Goal: Information Seeking & Learning: Learn about a topic

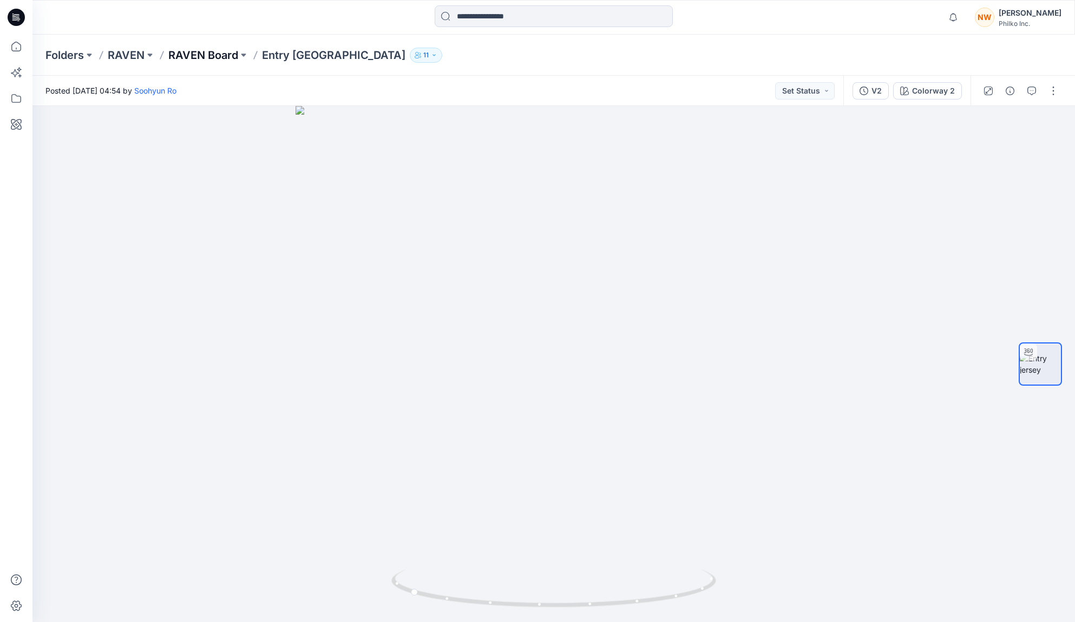
click at [186, 54] on p "RAVEN Board" at bounding box center [203, 55] width 70 height 15
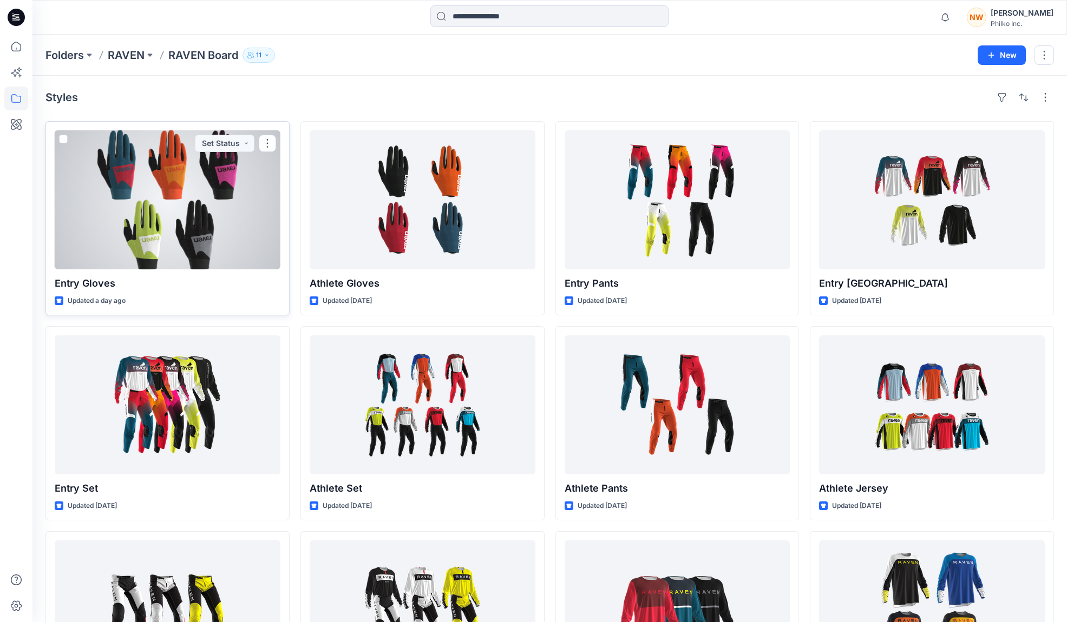
click at [221, 221] on div at bounding box center [168, 199] width 226 height 139
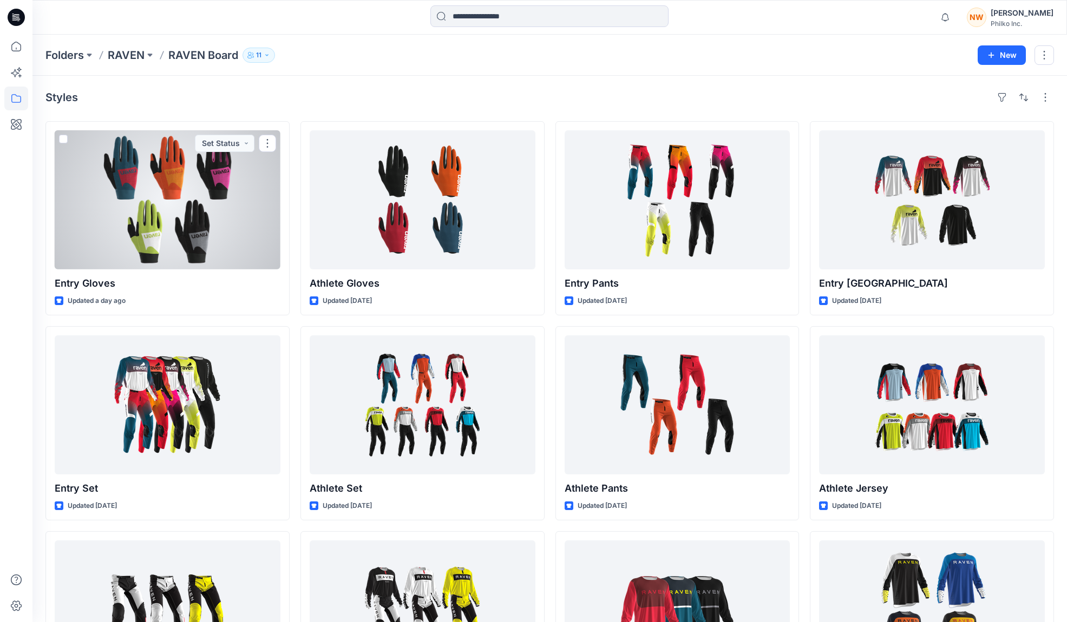
drag, startPoint x: 185, startPoint y: 209, endPoint x: 215, endPoint y: 211, distance: 30.4
click at [185, 209] on div at bounding box center [168, 199] width 226 height 139
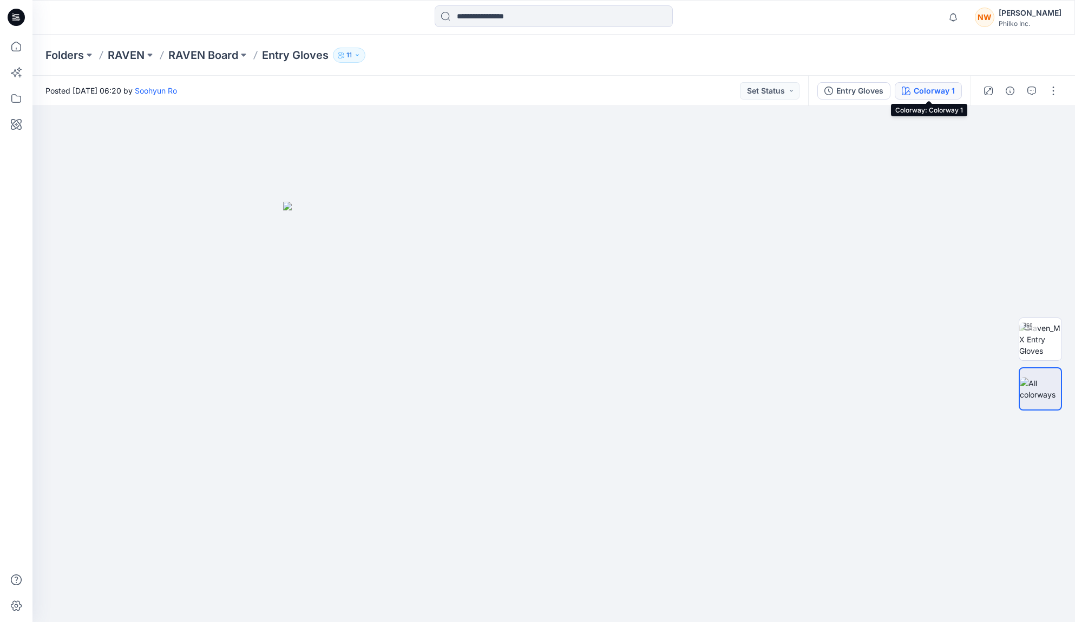
click at [933, 93] on div "Colorway 1" at bounding box center [933, 91] width 41 height 12
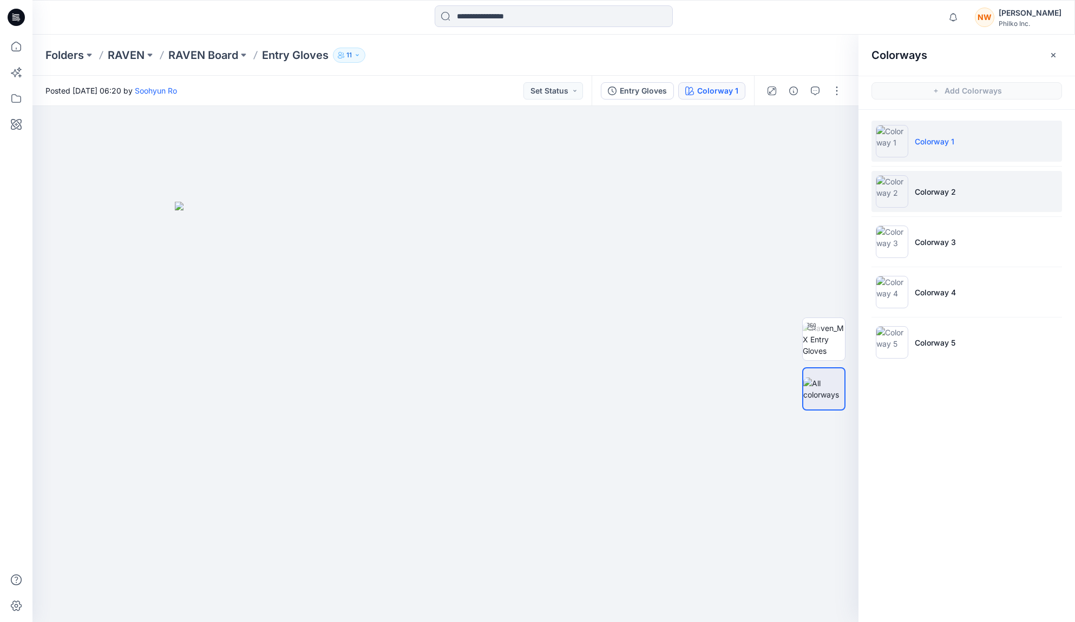
click at [958, 199] on li "Colorway 2" at bounding box center [966, 191] width 190 height 41
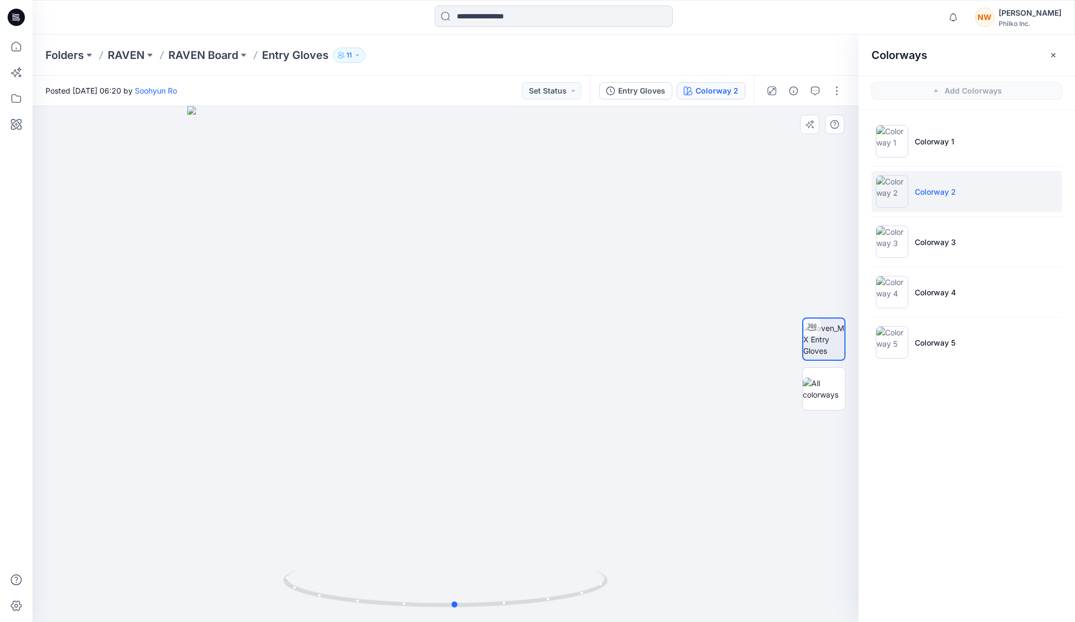
drag, startPoint x: 403, startPoint y: 415, endPoint x: 413, endPoint y: 433, distance: 20.3
click at [413, 433] on div at bounding box center [445, 364] width 826 height 516
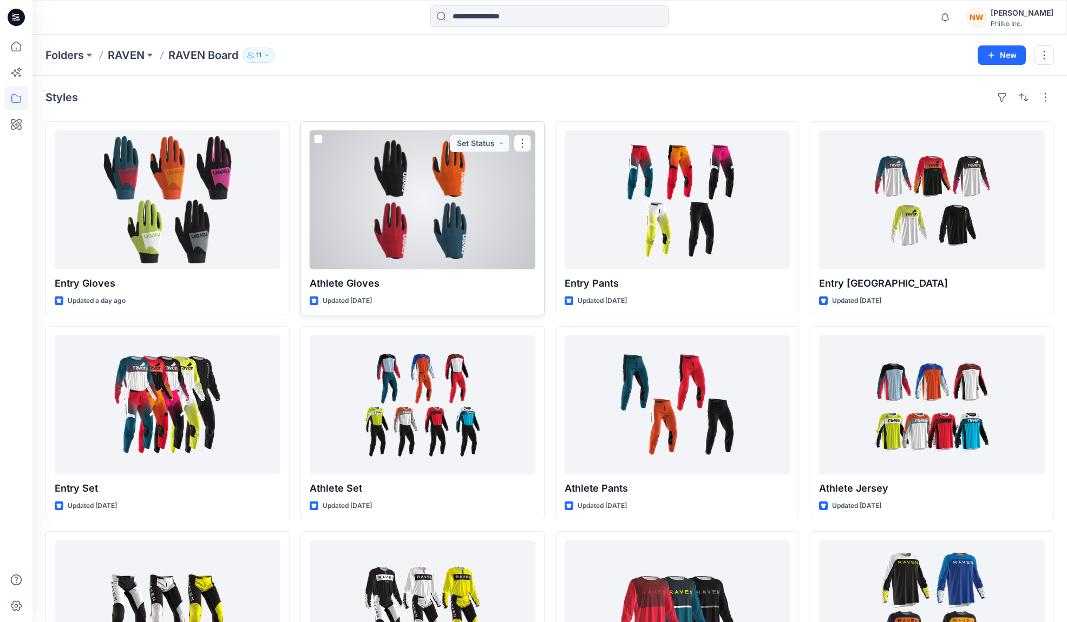
click at [496, 190] on div at bounding box center [423, 199] width 226 height 139
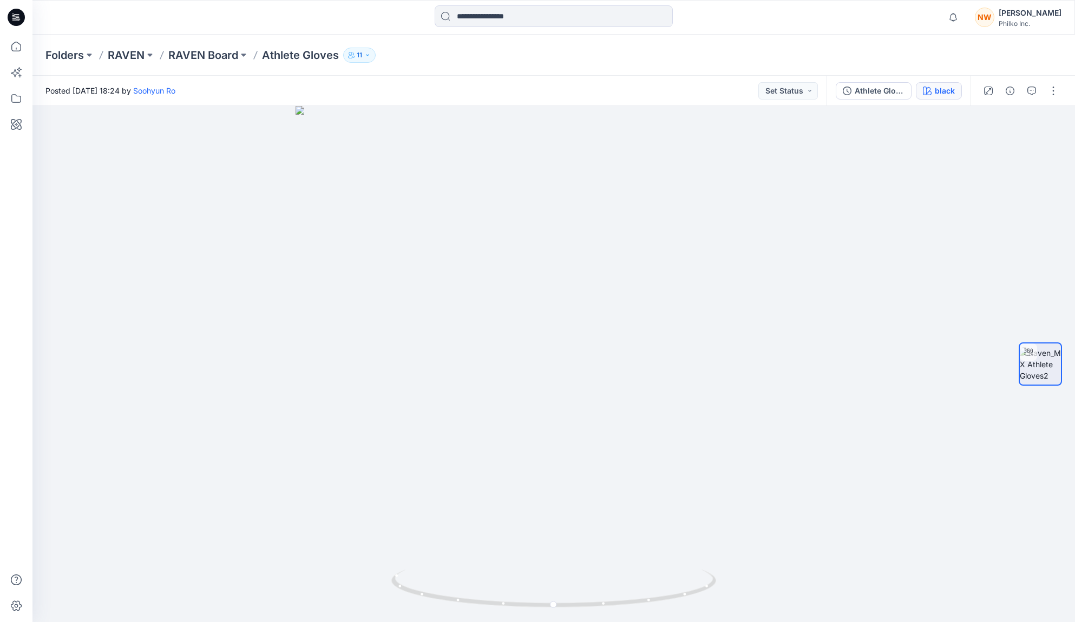
click at [939, 98] on button "black" at bounding box center [939, 90] width 46 height 17
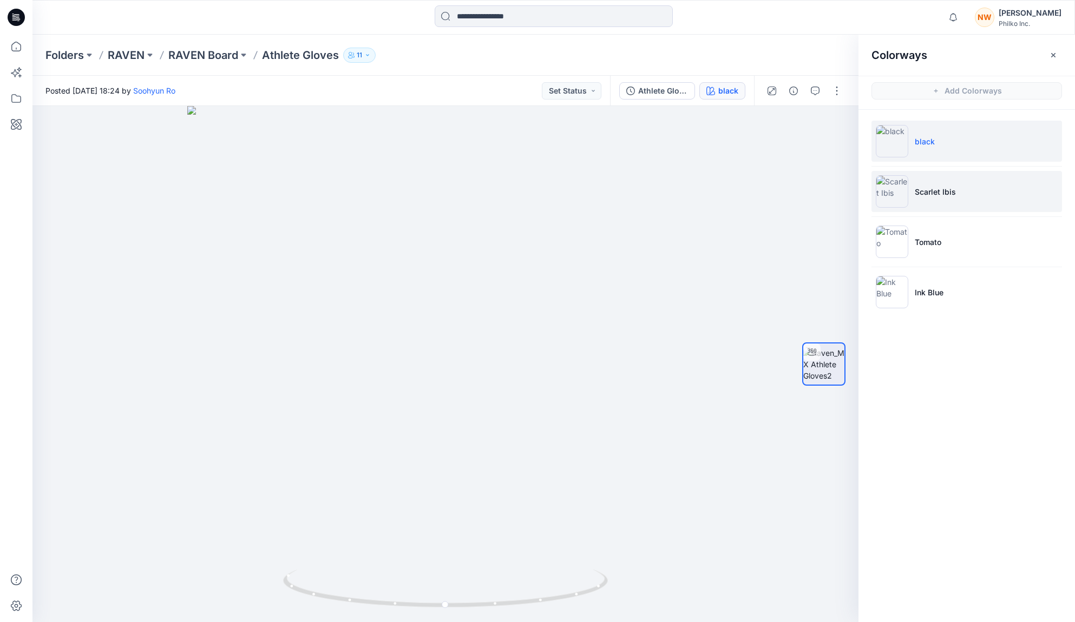
click at [951, 195] on p "Scarlet Ibis" at bounding box center [935, 191] width 41 height 11
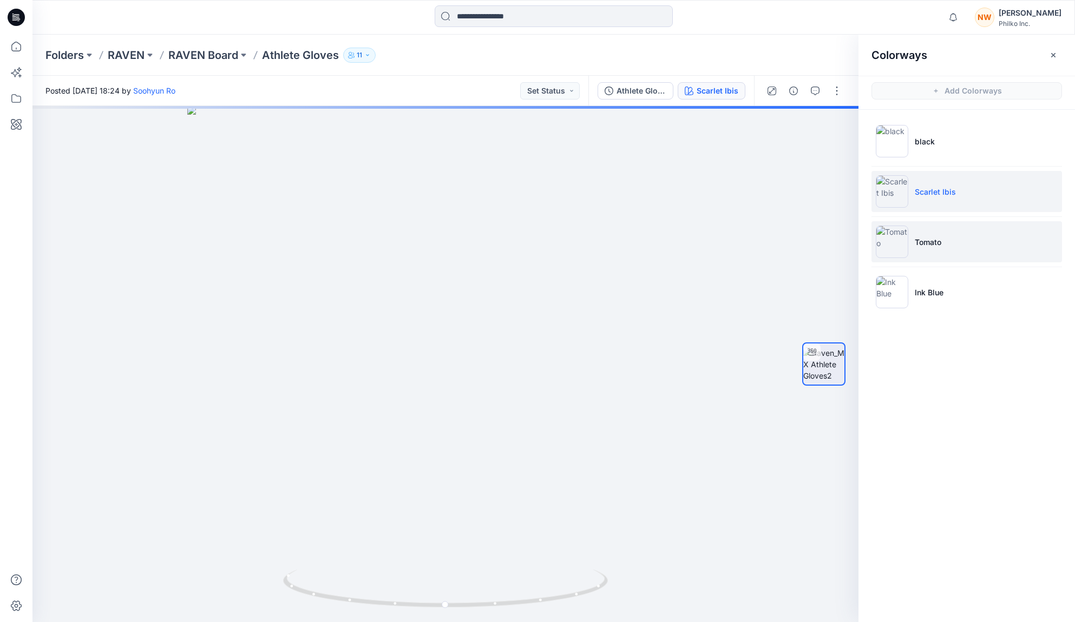
click at [966, 247] on li "Tomato" at bounding box center [966, 241] width 190 height 41
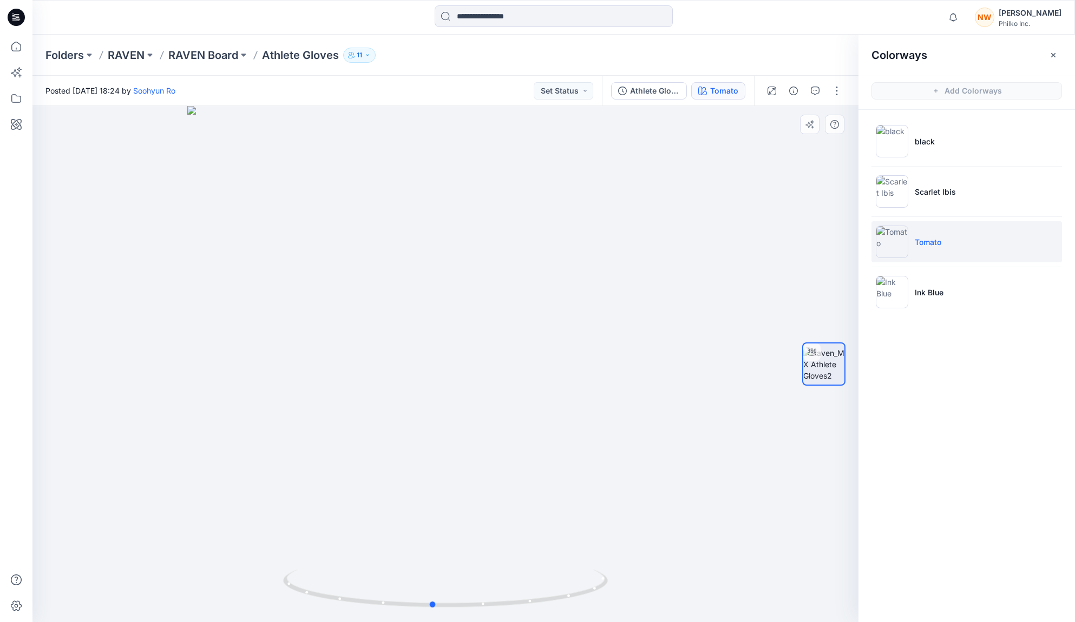
drag, startPoint x: 458, startPoint y: 378, endPoint x: 445, endPoint y: 384, distance: 14.3
click at [445, 384] on div at bounding box center [445, 364] width 826 height 516
drag, startPoint x: 511, startPoint y: 410, endPoint x: 431, endPoint y: 324, distance: 117.9
click at [437, 400] on div at bounding box center [445, 364] width 826 height 516
drag, startPoint x: 449, startPoint y: 382, endPoint x: 597, endPoint y: 371, distance: 149.2
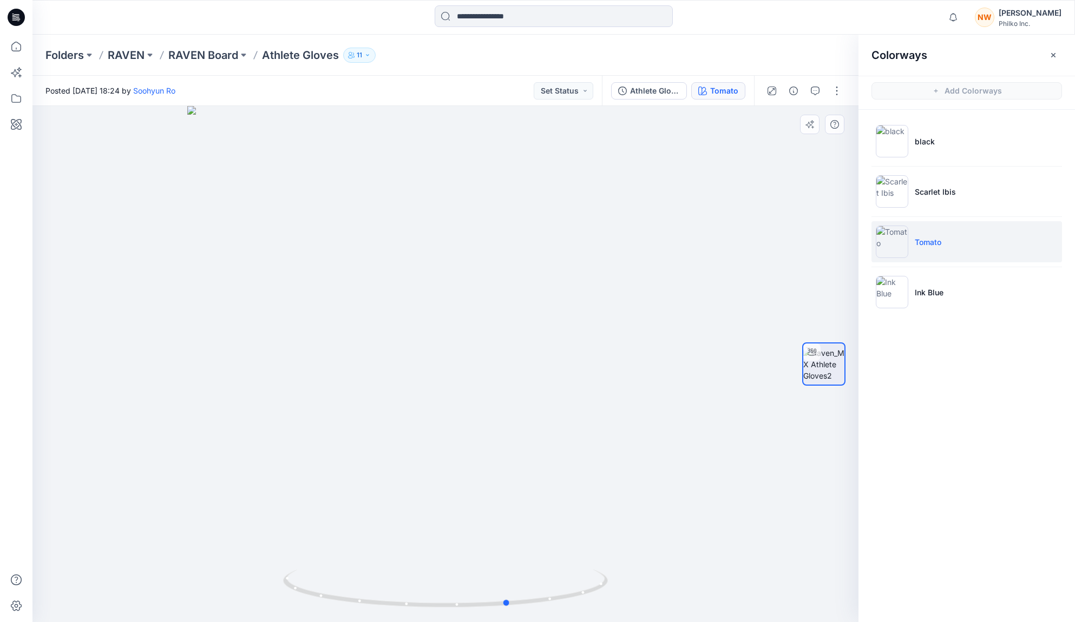
click at [597, 371] on div at bounding box center [445, 364] width 826 height 516
